Goal: Browse casually: Explore the website without a specific task or goal

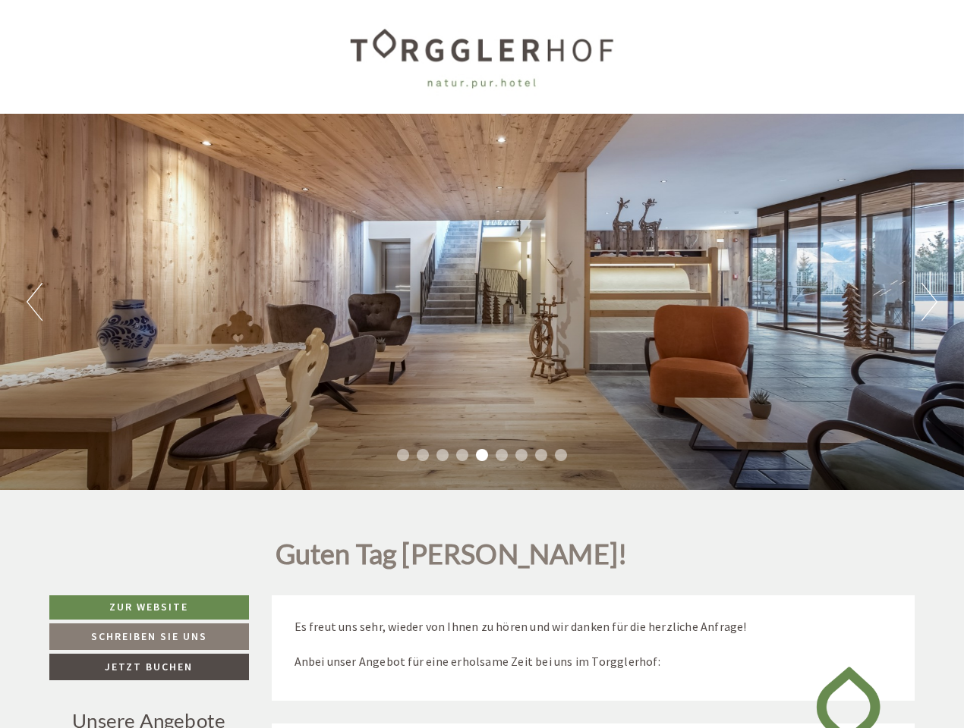
click at [482, 364] on div "Previous Next 1 2 3 4 5 6 7 8 9" at bounding box center [482, 302] width 964 height 376
click at [34, 302] on button "Previous" at bounding box center [35, 302] width 16 height 38
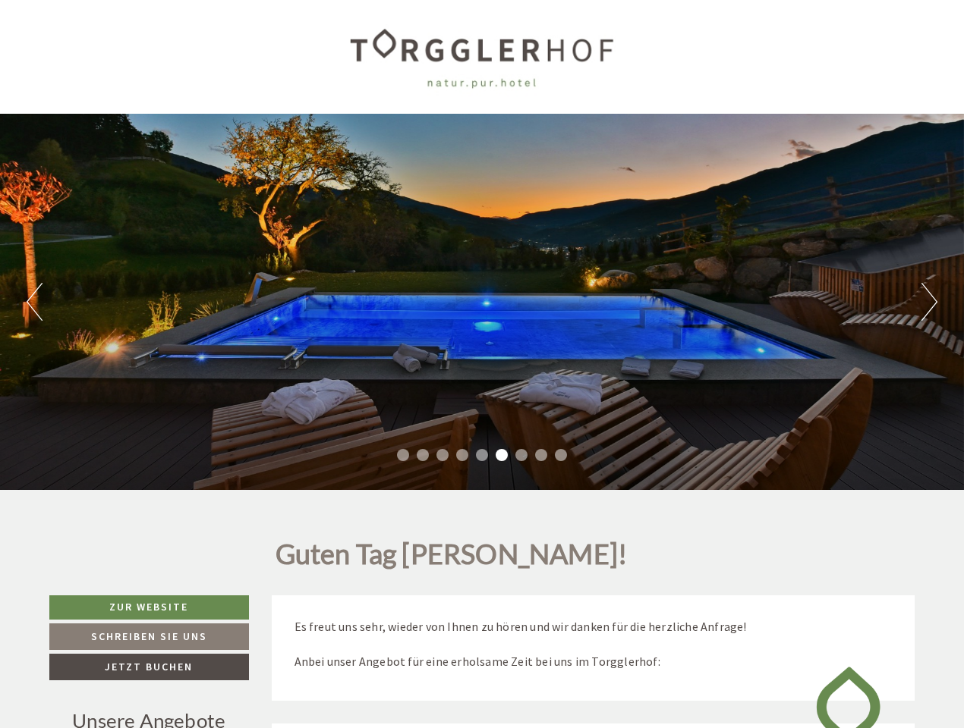
click at [482, 302] on div "Previous Next 1 2 3 4 5 6 7 8 9" at bounding box center [482, 302] width 964 height 376
click at [929, 302] on button "Next" at bounding box center [929, 302] width 16 height 38
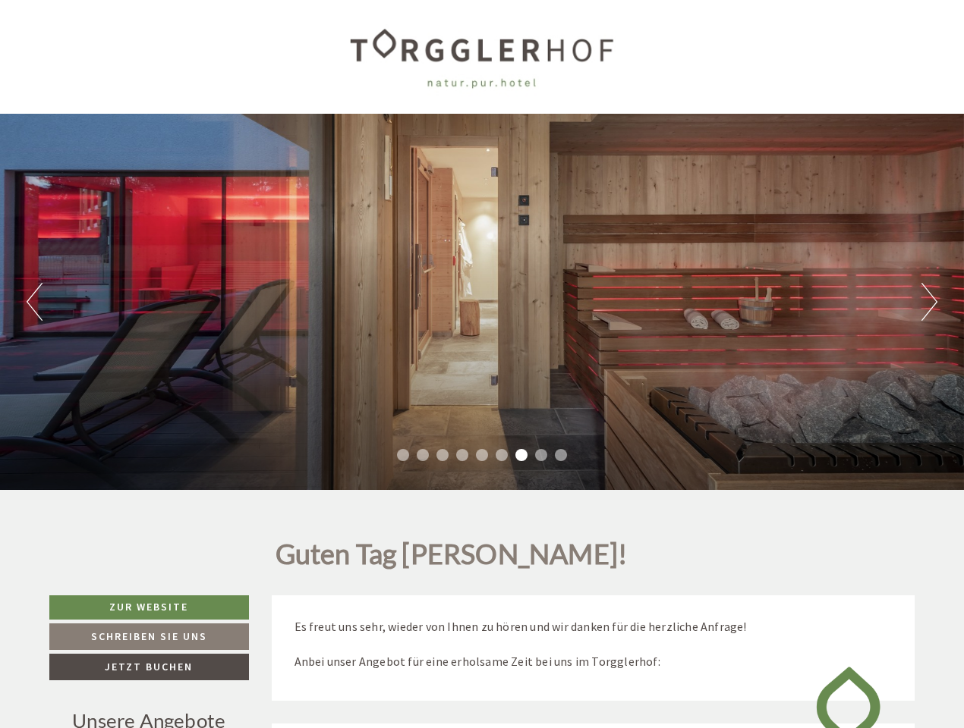
click at [403, 455] on li "1" at bounding box center [403, 455] width 12 height 12
click at [423, 455] on li "2" at bounding box center [423, 455] width 12 height 12
click at [442, 455] on li "3" at bounding box center [442, 455] width 12 height 12
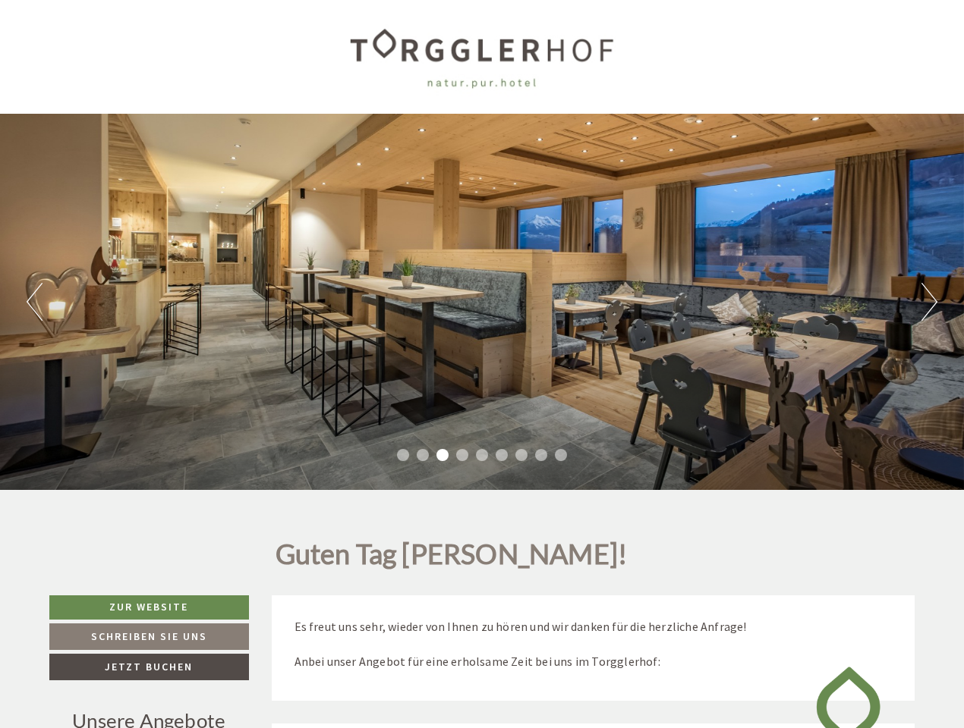
click at [462, 455] on li "4" at bounding box center [462, 455] width 12 height 12
click at [482, 455] on li "5" at bounding box center [482, 455] width 12 height 12
click at [502, 455] on li "6" at bounding box center [501, 455] width 12 height 12
